Goal: Find specific page/section: Find specific page/section

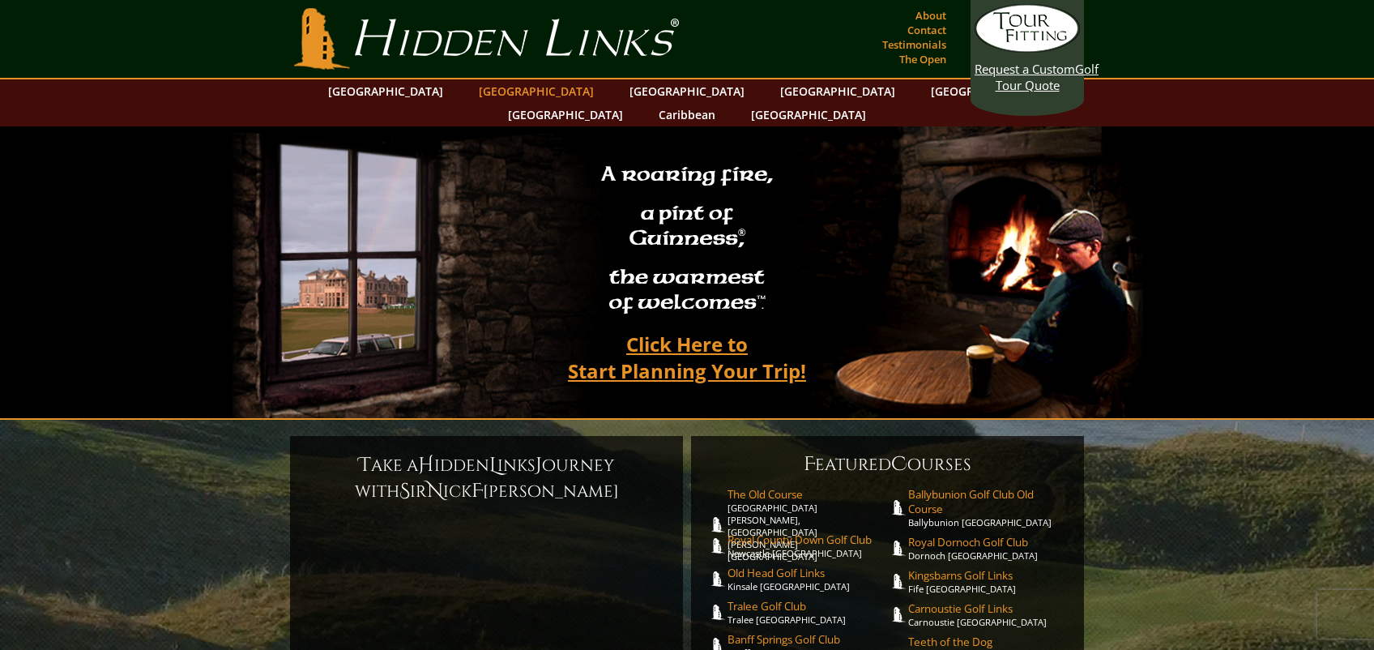
click at [493, 89] on link "[GEOGRAPHIC_DATA]" at bounding box center [536, 90] width 131 height 23
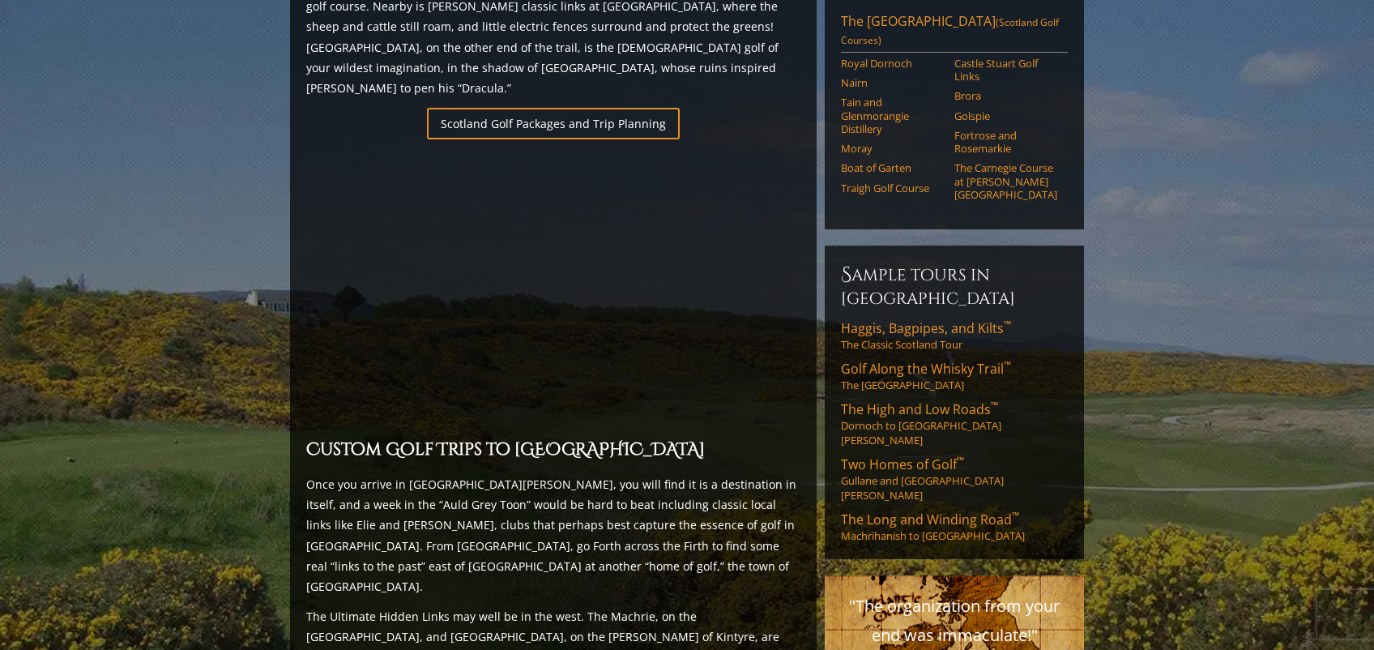
scroll to position [972, 0]
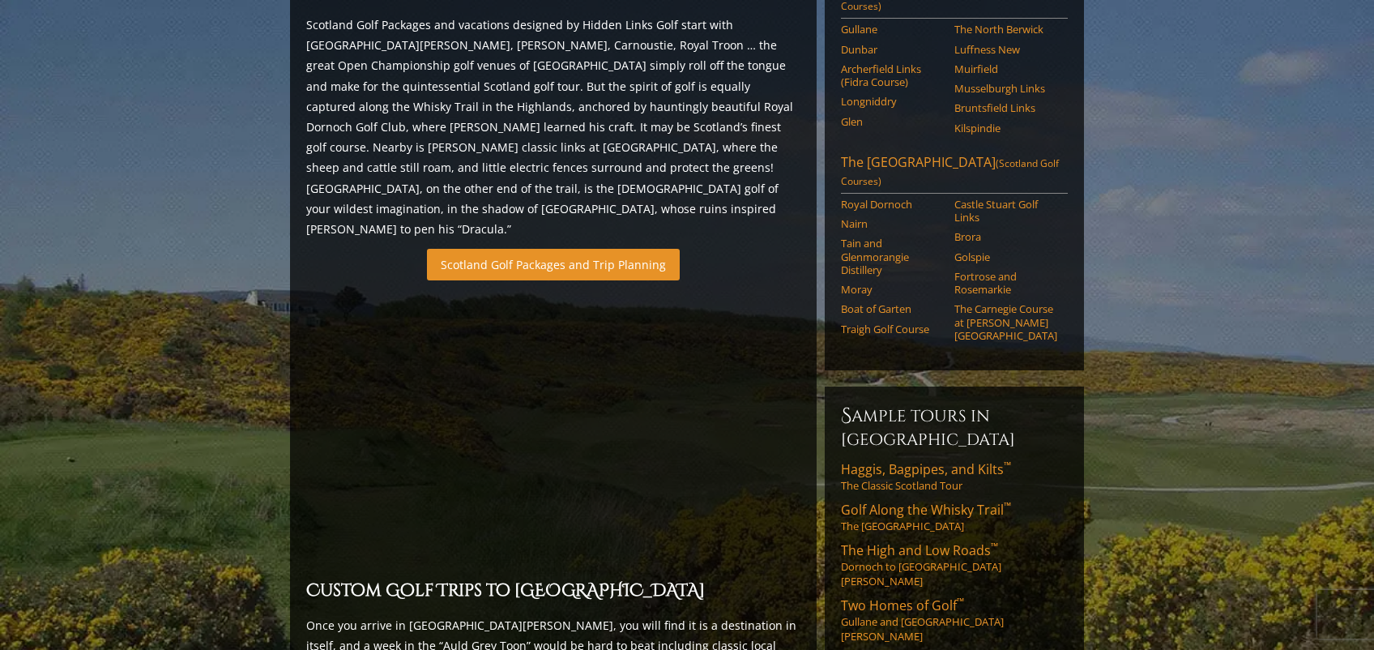
click at [518, 249] on link "Scotland Golf Packages and Trip Planning" at bounding box center [553, 265] width 253 height 32
